Goal: Complete application form

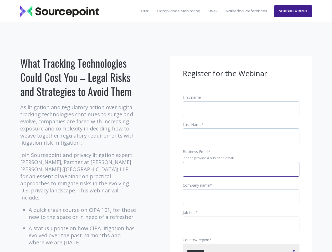
click at [241, 174] on input "Business Email *" at bounding box center [240, 169] width 117 height 15
